Goal: Information Seeking & Learning: Learn about a topic

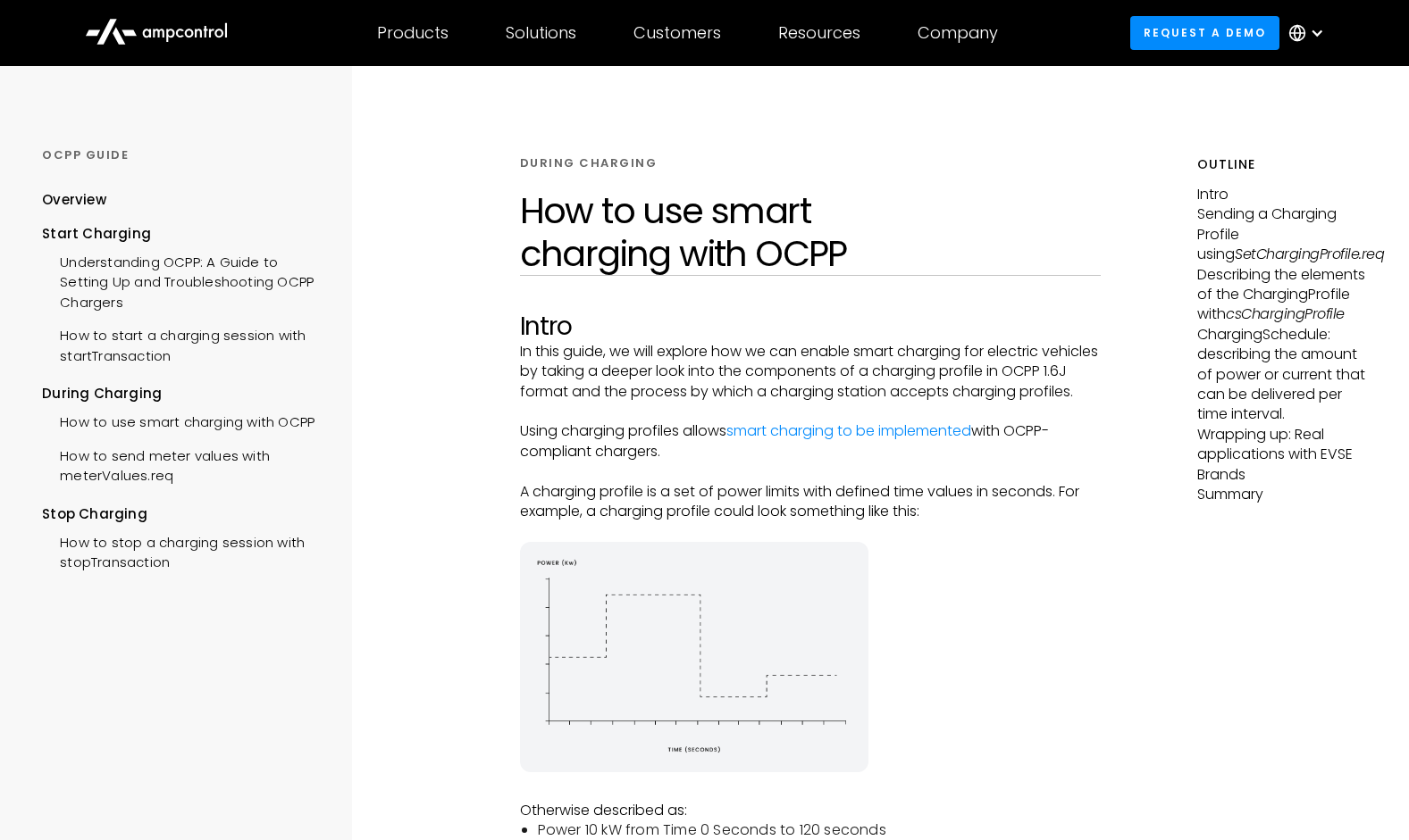
scroll to position [115, 0]
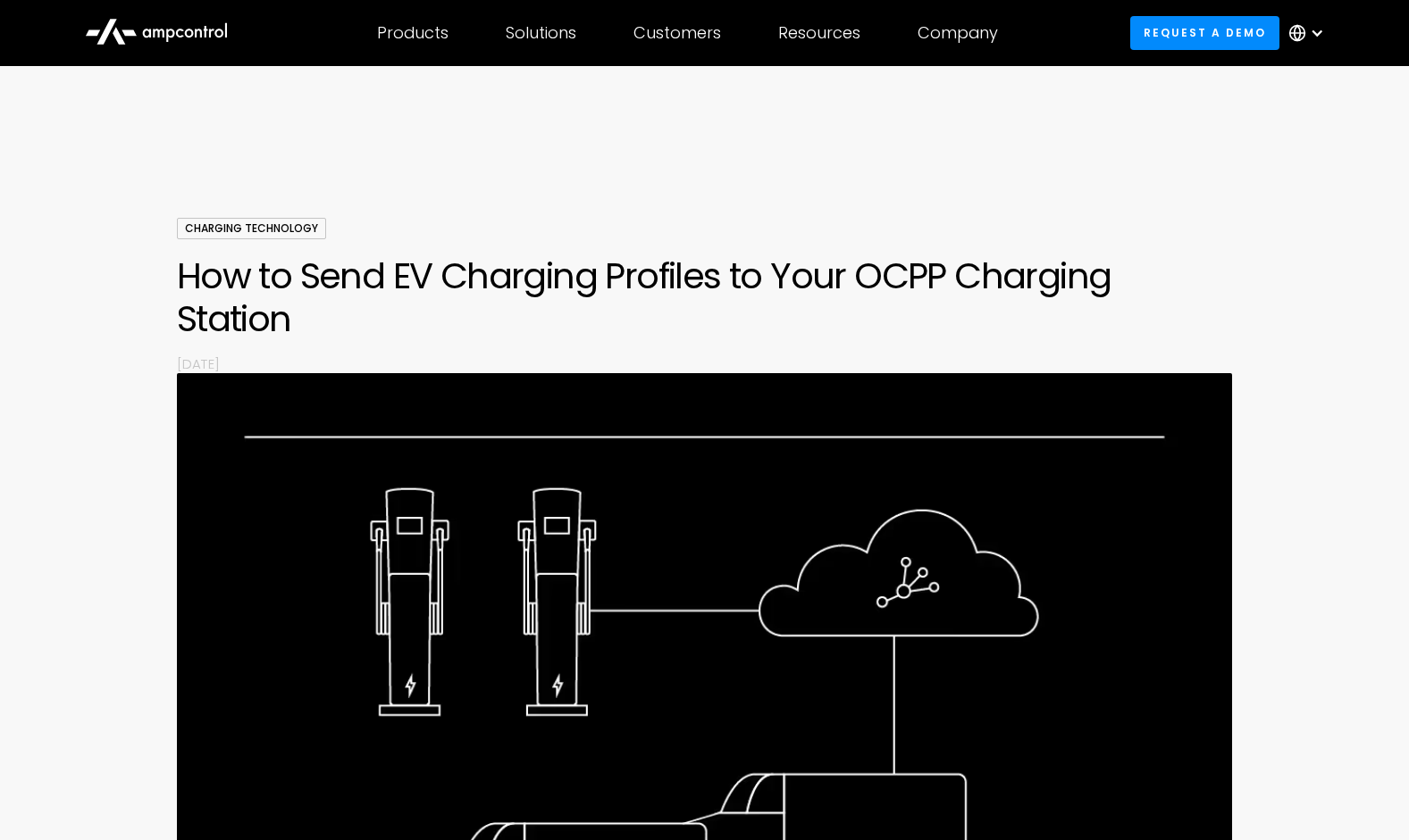
scroll to position [6939, 0]
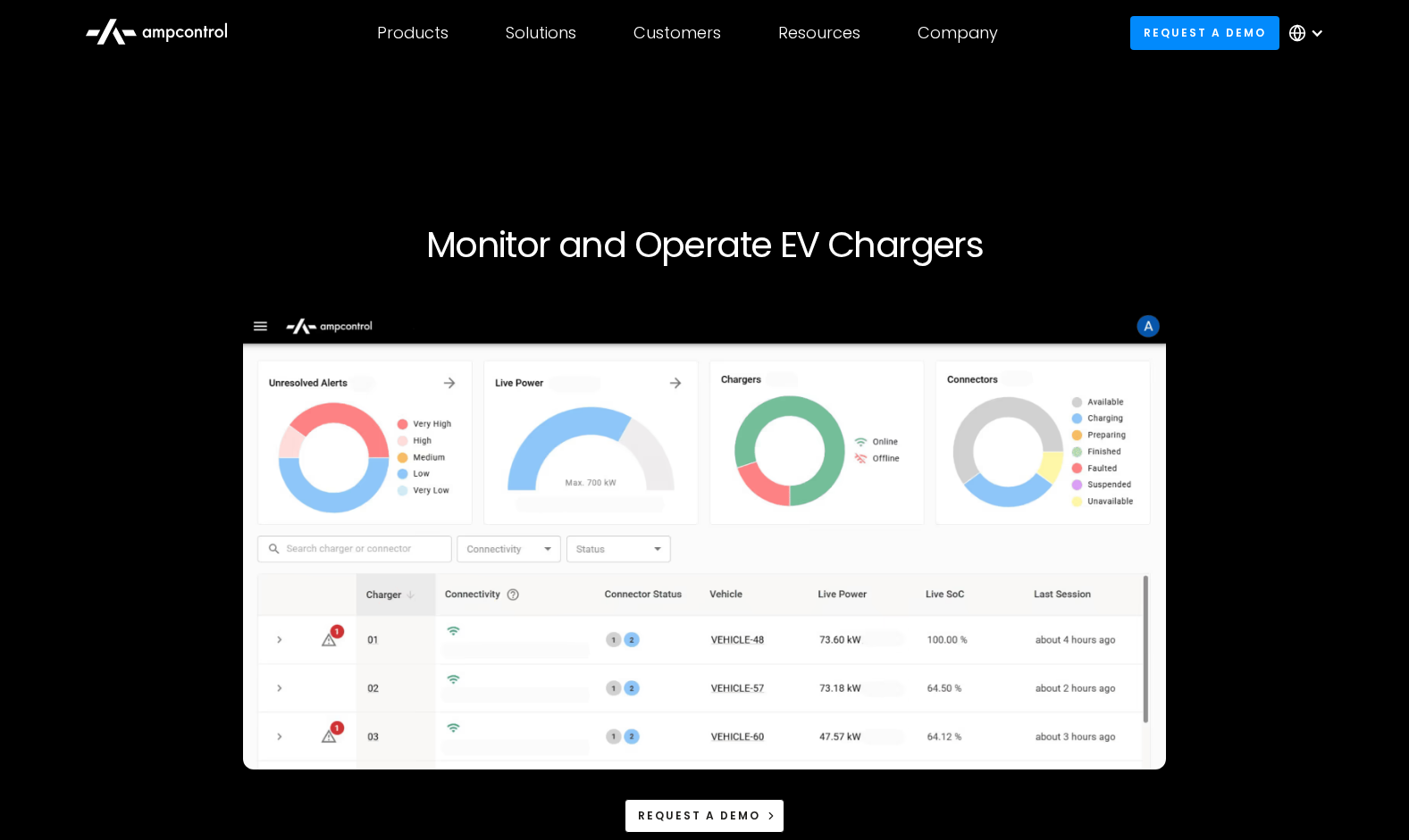
scroll to position [6755, 0]
